Goal: Information Seeking & Learning: Learn about a topic

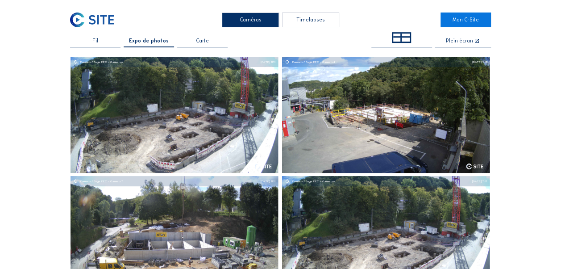
click at [93, 42] on div "Fil" at bounding box center [95, 42] width 50 height 9
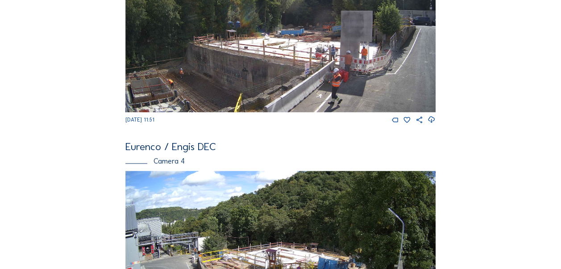
scroll to position [672, 0]
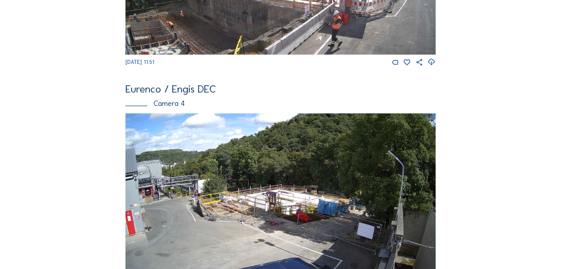
click at [246, 183] on img at bounding box center [280, 200] width 310 height 174
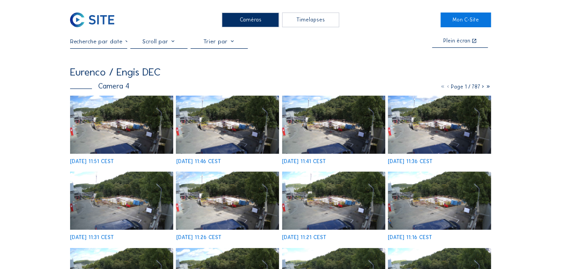
click at [121, 116] on img at bounding box center [121, 125] width 103 height 58
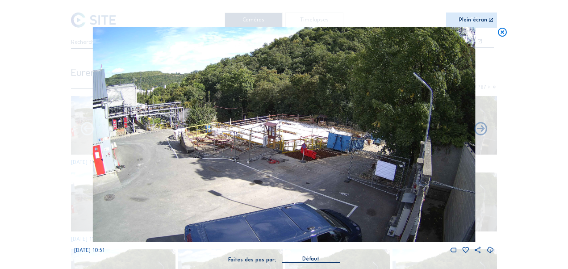
click at [90, 128] on icon at bounding box center [87, 129] width 16 height 16
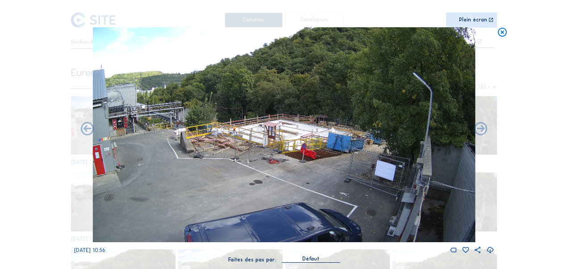
click at [90, 128] on icon at bounding box center [87, 129] width 16 height 16
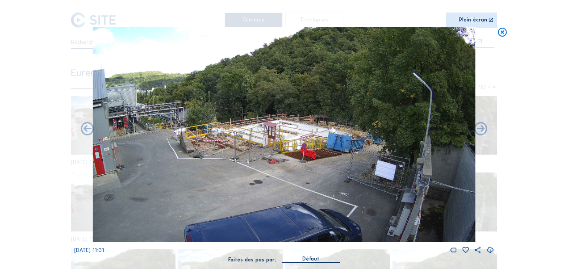
click at [90, 128] on icon at bounding box center [87, 129] width 16 height 16
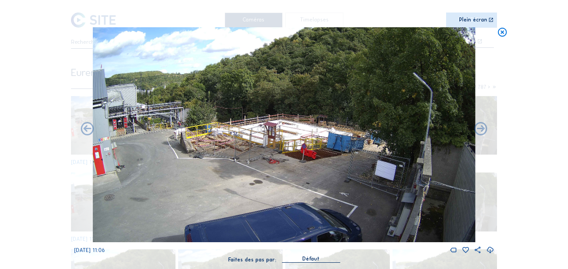
click at [90, 128] on icon at bounding box center [87, 129] width 16 height 16
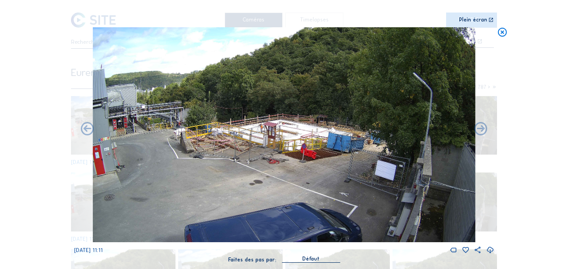
click at [90, 128] on icon at bounding box center [87, 129] width 16 height 16
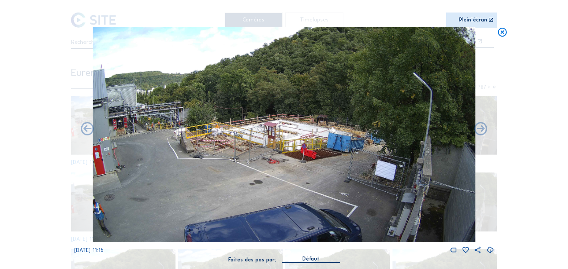
click at [90, 128] on icon at bounding box center [87, 129] width 16 height 16
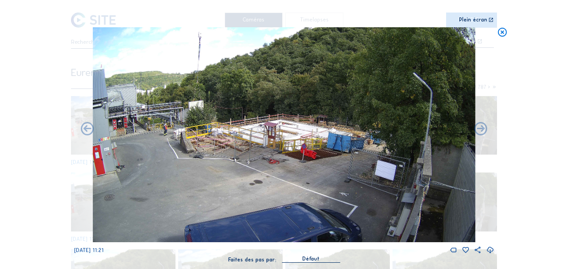
click at [90, 128] on icon at bounding box center [87, 129] width 16 height 16
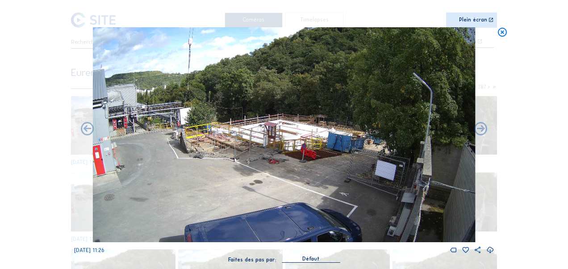
click at [90, 128] on icon at bounding box center [87, 129] width 16 height 16
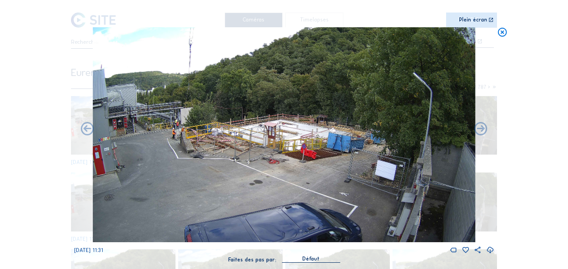
click at [90, 128] on icon at bounding box center [87, 129] width 16 height 16
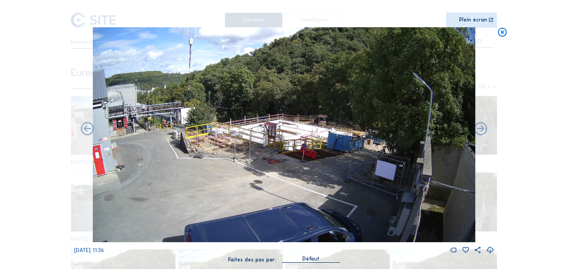
click at [90, 128] on icon at bounding box center [87, 129] width 16 height 16
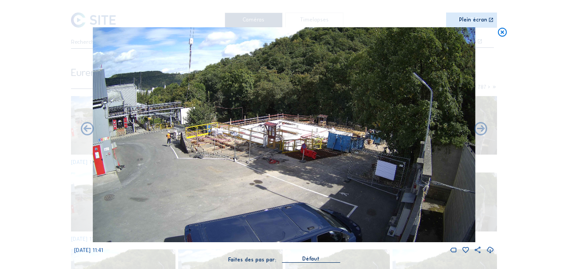
click at [90, 128] on icon at bounding box center [87, 129] width 16 height 16
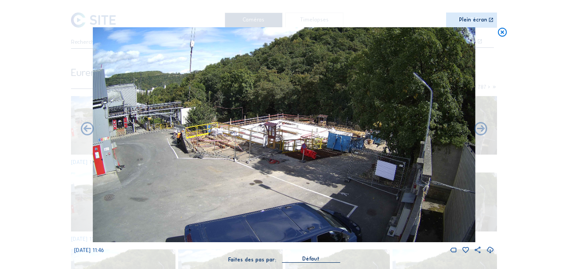
click at [90, 128] on icon at bounding box center [87, 129] width 16 height 16
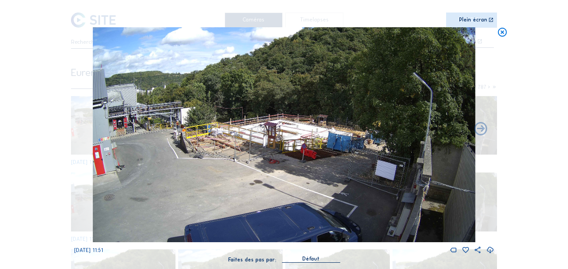
click at [90, 128] on div "[DATE] 11:51" at bounding box center [284, 140] width 420 height 227
click at [505, 32] on icon at bounding box center [502, 32] width 10 height 11
